Goal: Find specific page/section: Find specific page/section

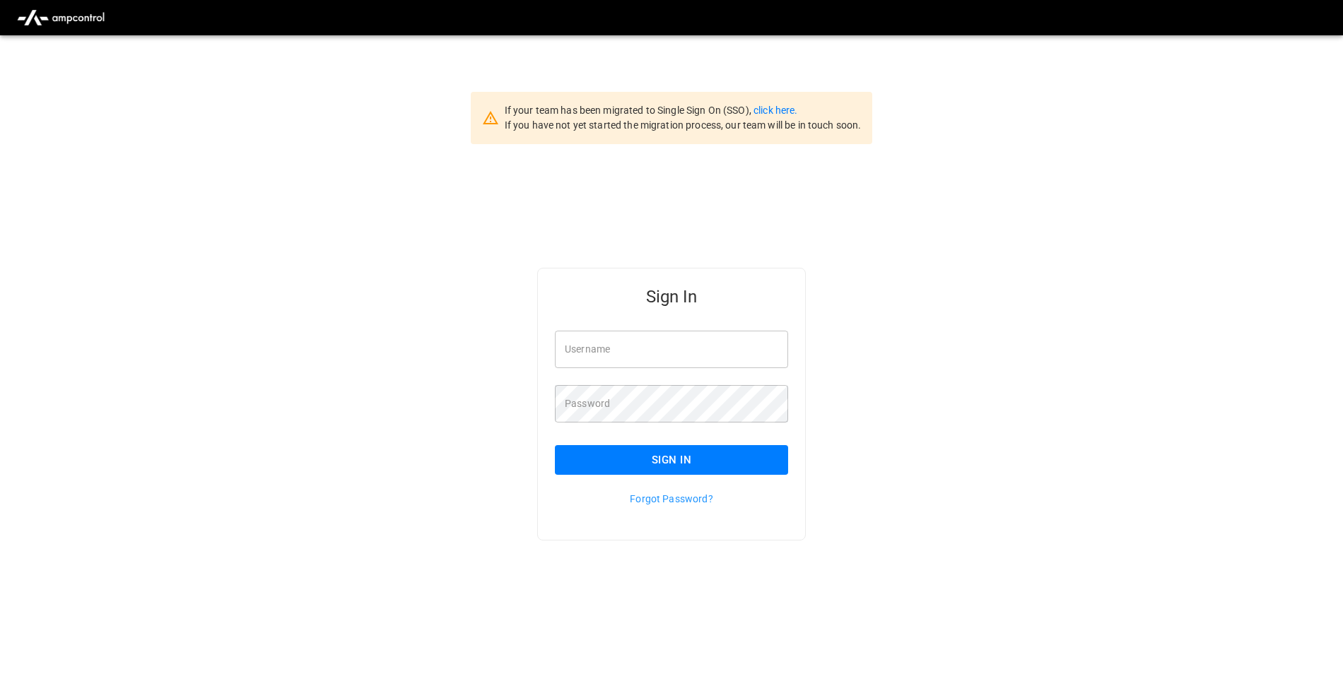
type input "**********"
click at [708, 462] on button "Sign In" at bounding box center [671, 460] width 233 height 30
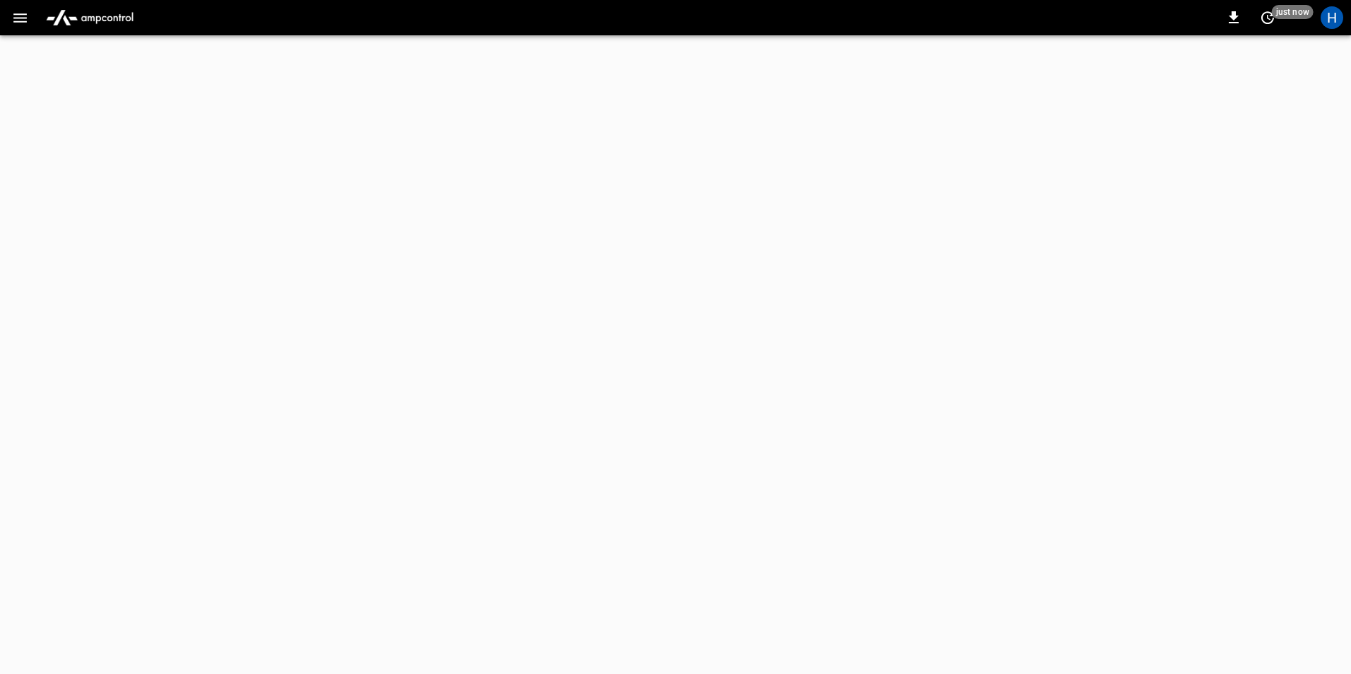
click at [25, 16] on icon "button" at bounding box center [20, 18] width 18 height 18
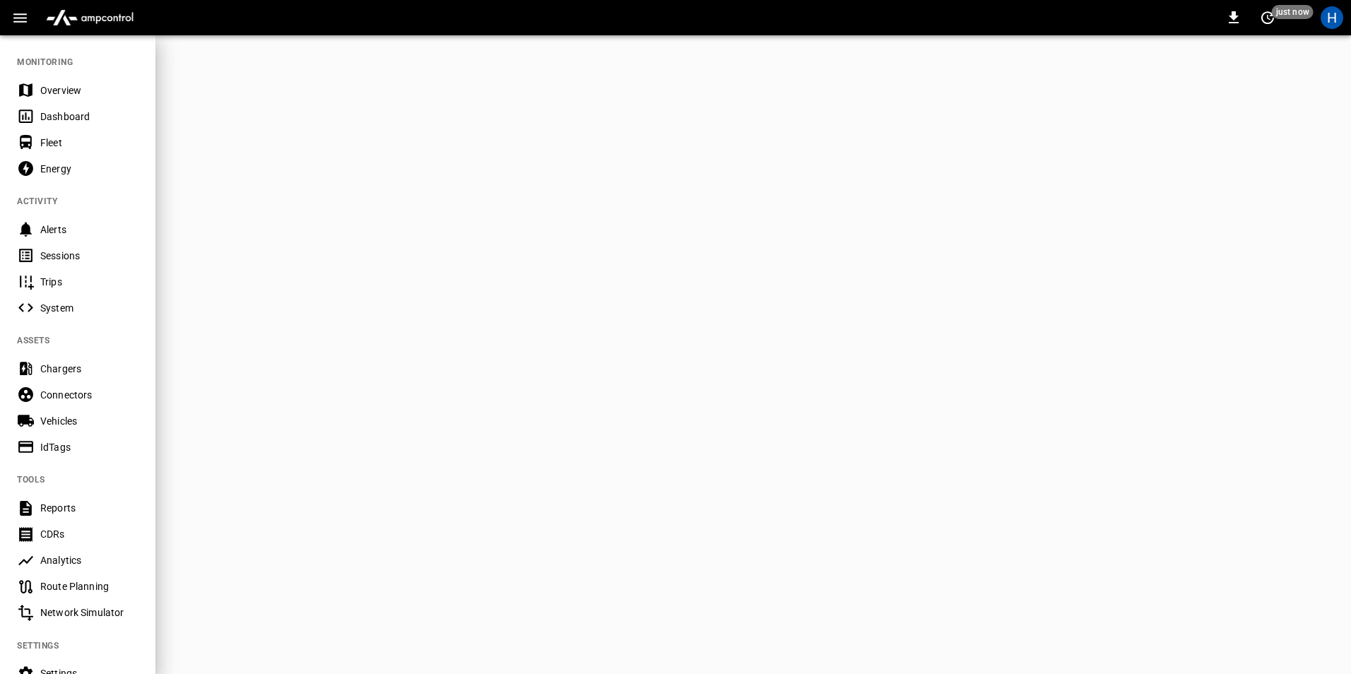
click at [65, 121] on div "Dashboard" at bounding box center [89, 117] width 98 height 14
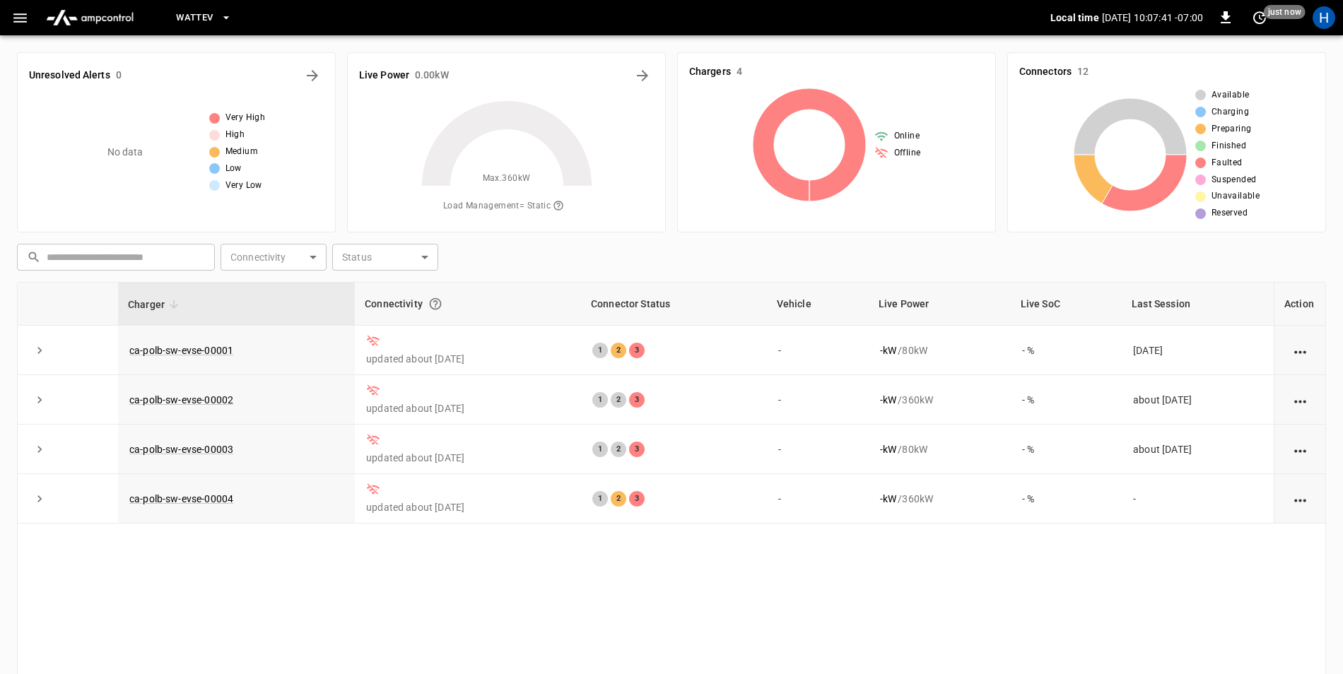
click at [213, 12] on span "WattEV" at bounding box center [194, 18] width 37 height 16
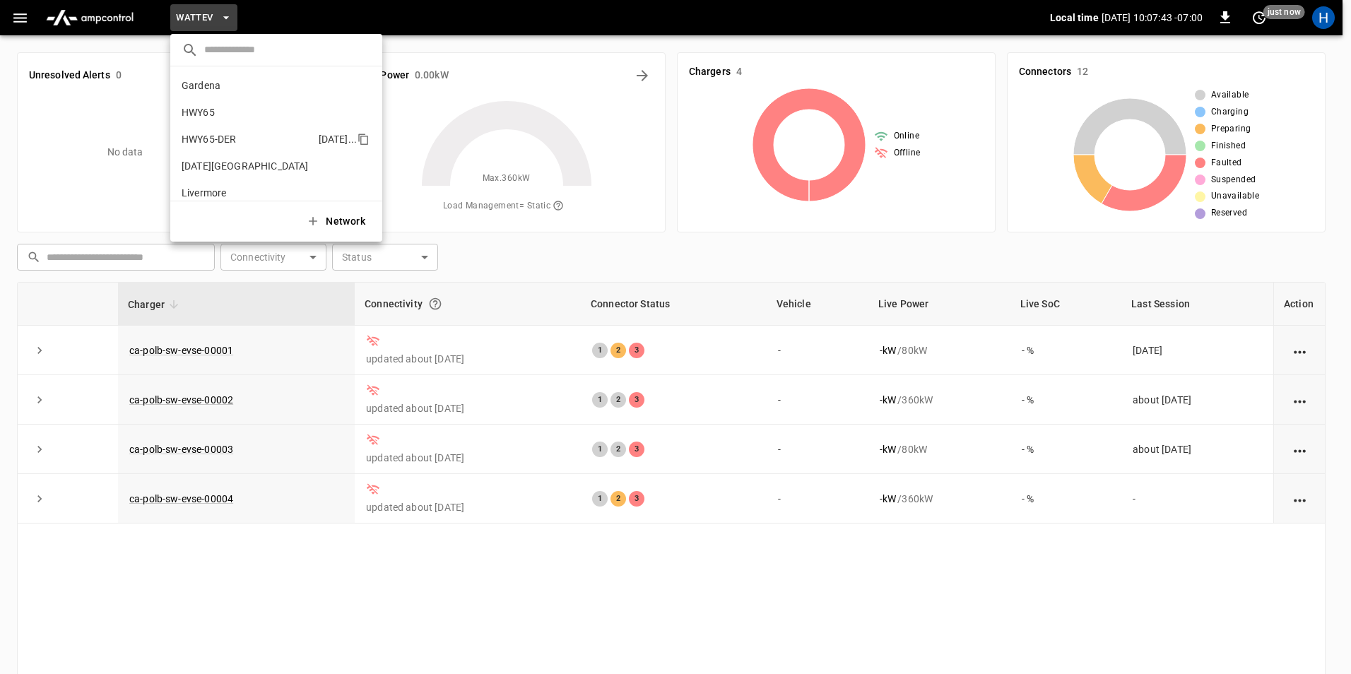
click at [257, 139] on li "HWY65-DER [DATE].." at bounding box center [276, 139] width 212 height 27
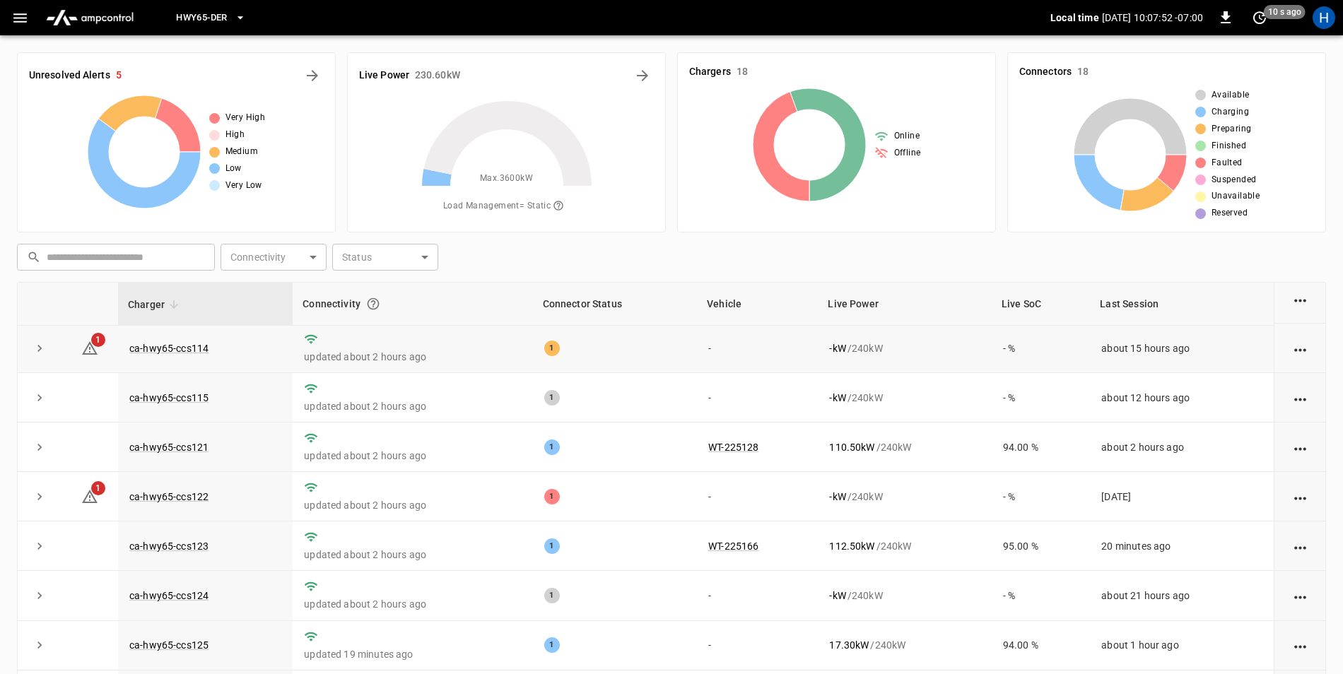
scroll to position [52, 0]
